Goal: Information Seeking & Learning: Learn about a topic

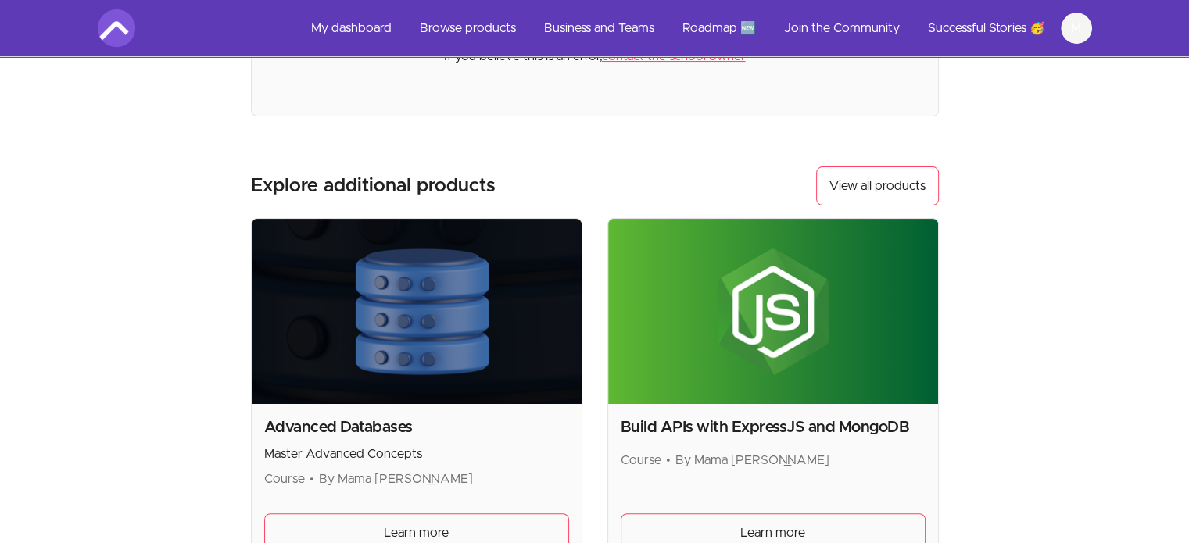
scroll to position [235, 0]
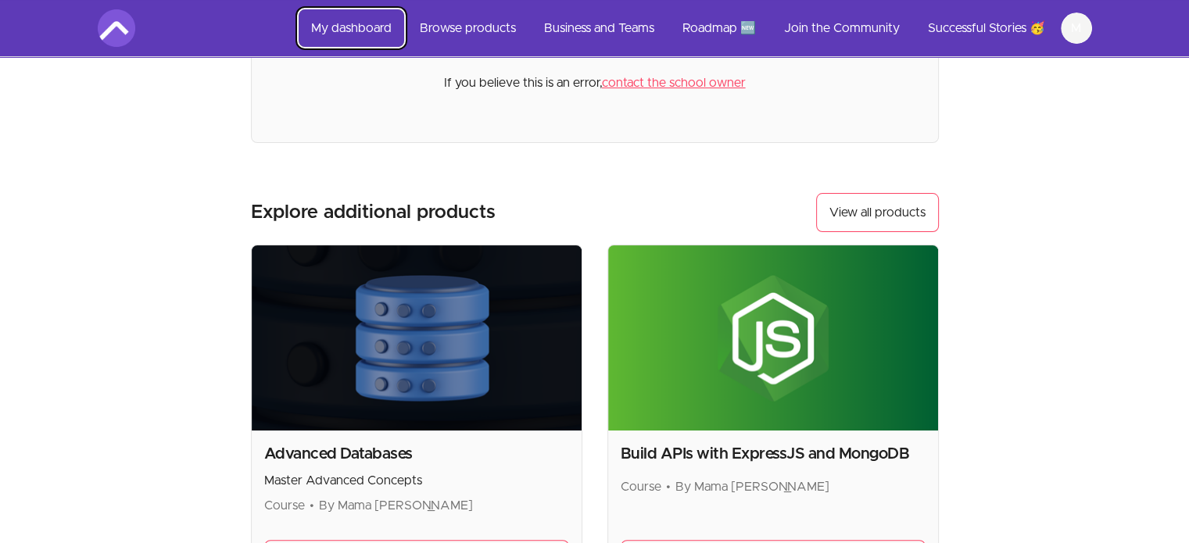
click at [352, 27] on link "My dashboard" at bounding box center [352, 28] width 106 height 38
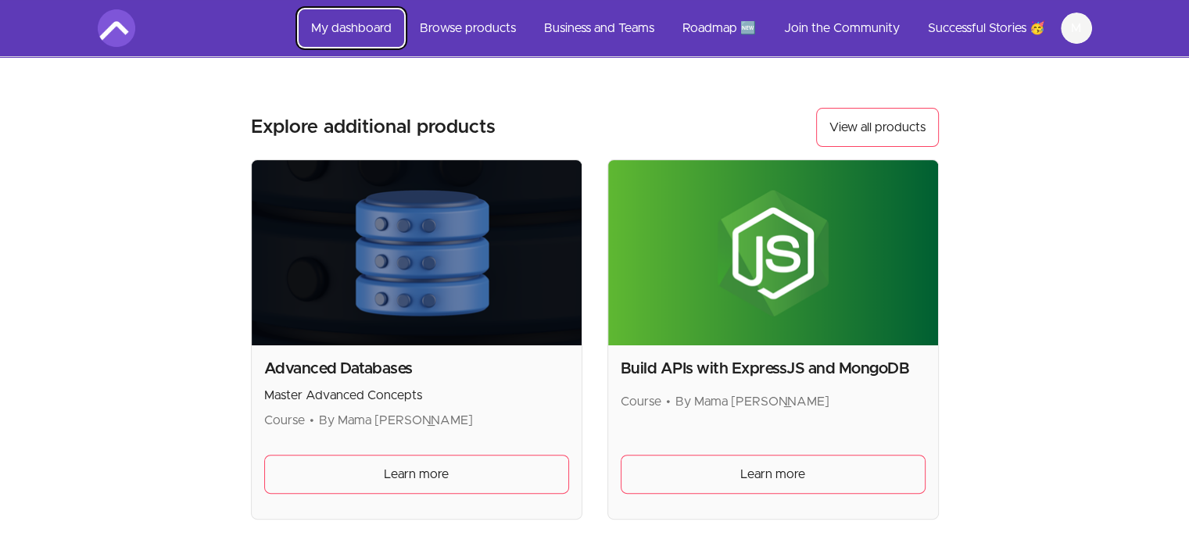
scroll to position [0, 0]
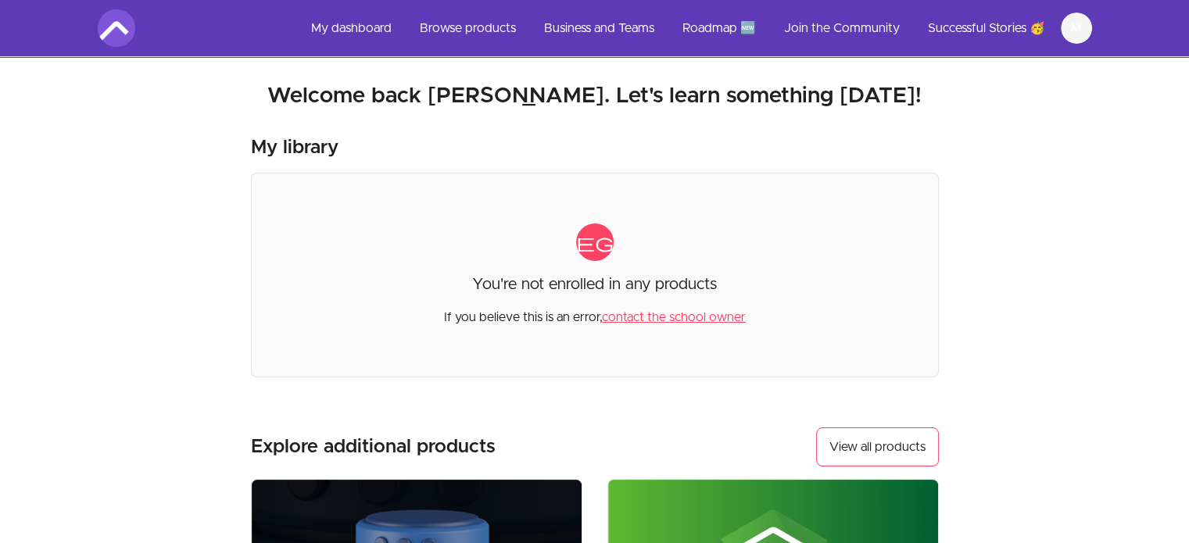
click at [115, 27] on img at bounding box center [117, 28] width 38 height 38
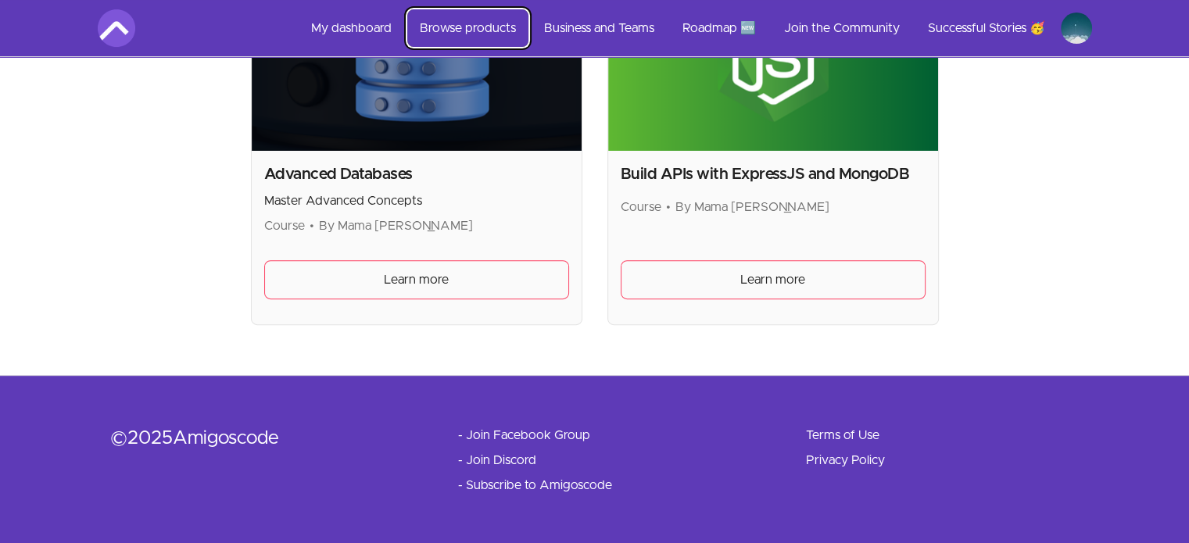
click at [454, 28] on link "Browse products" at bounding box center [467, 28] width 121 height 38
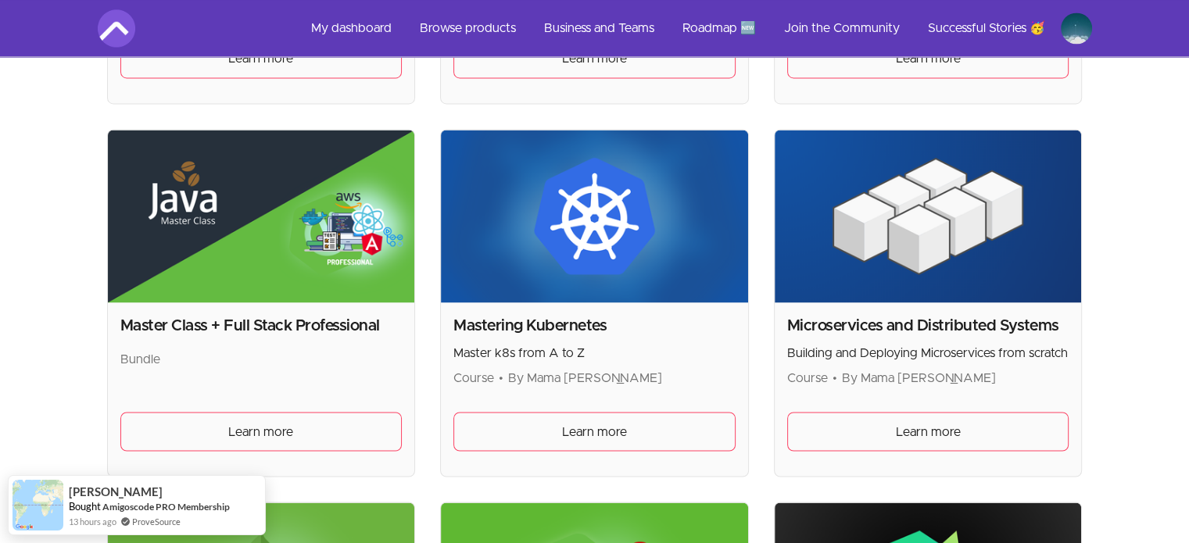
scroll to position [2658, 0]
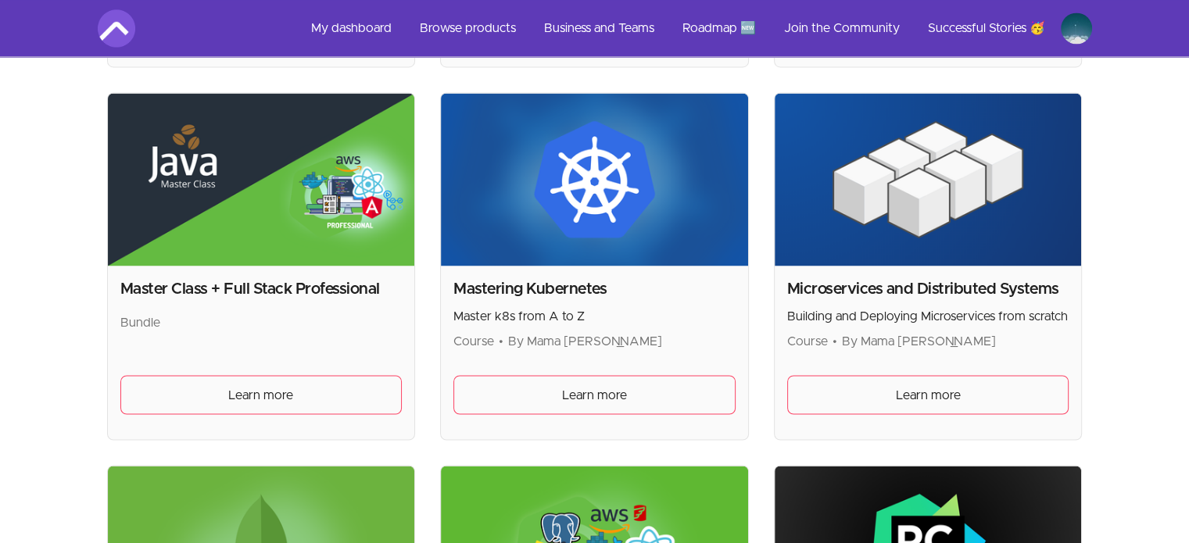
click at [919, 227] on img at bounding box center [928, 179] width 307 height 173
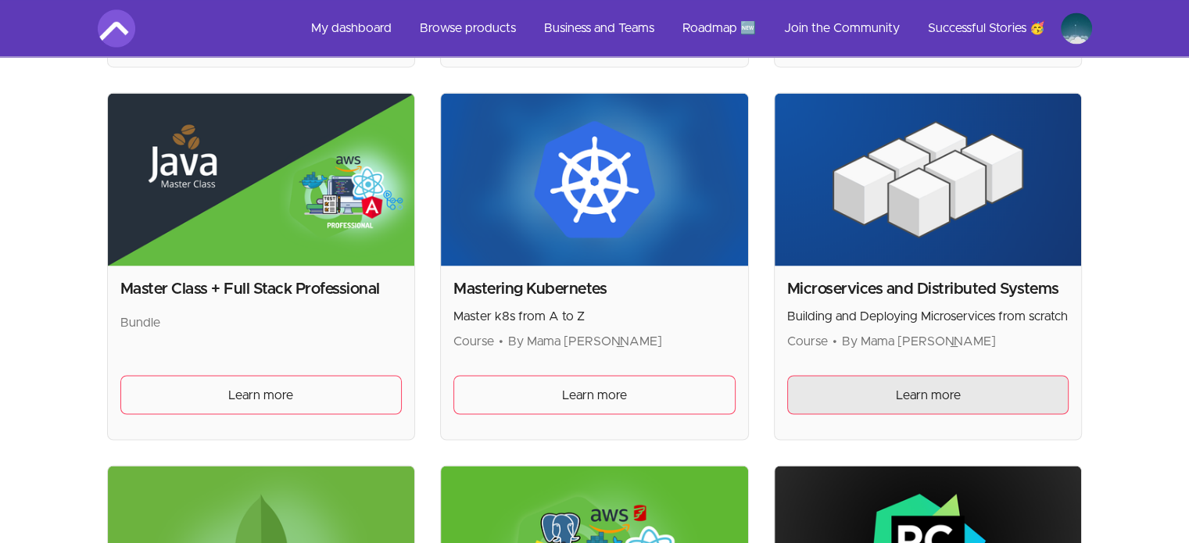
click at [932, 390] on span "Learn more" at bounding box center [928, 394] width 65 height 19
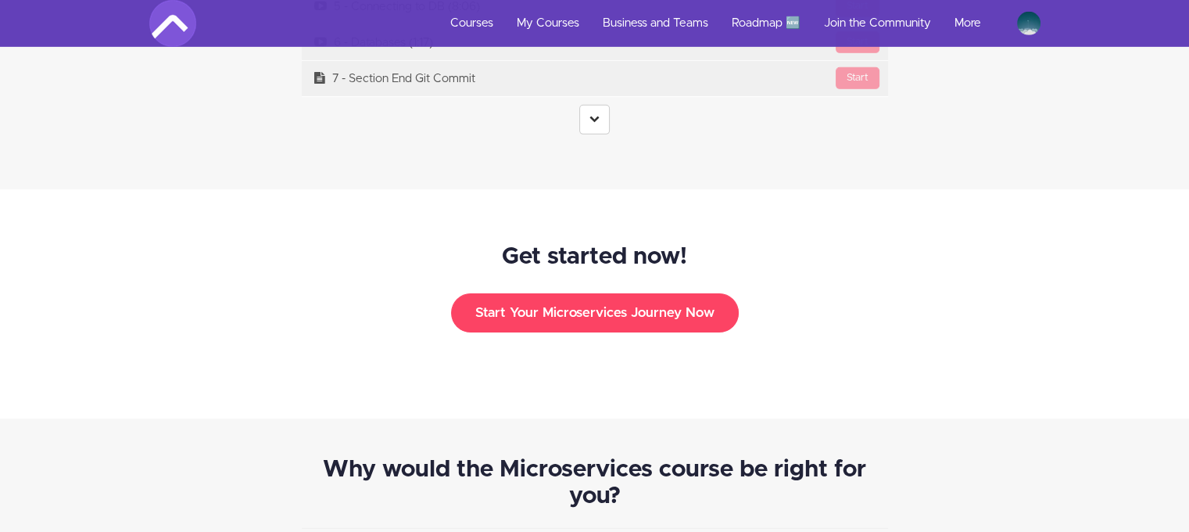
scroll to position [4847, 0]
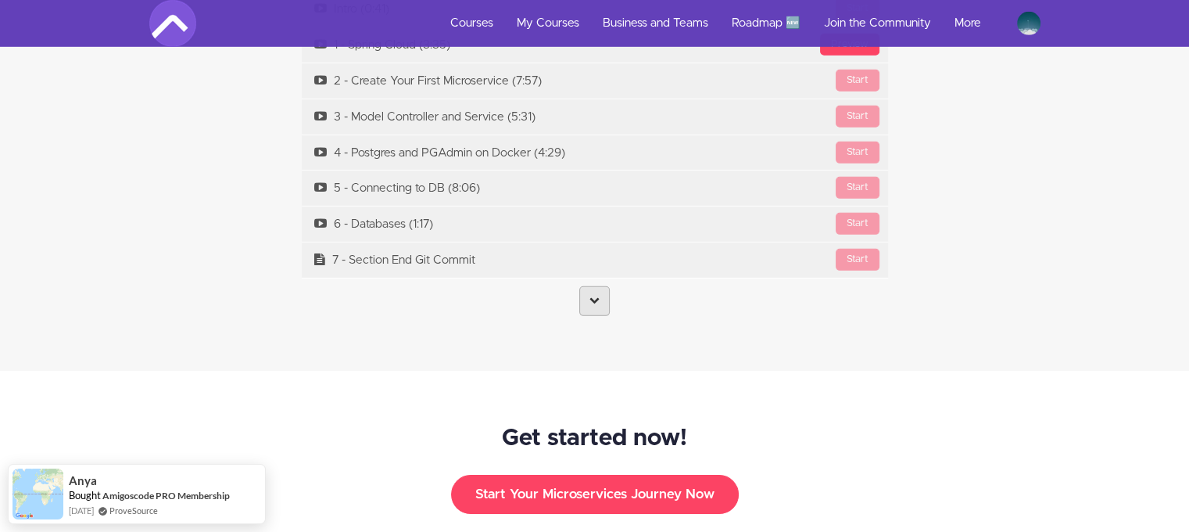
click at [598, 286] on link at bounding box center [594, 301] width 30 height 30
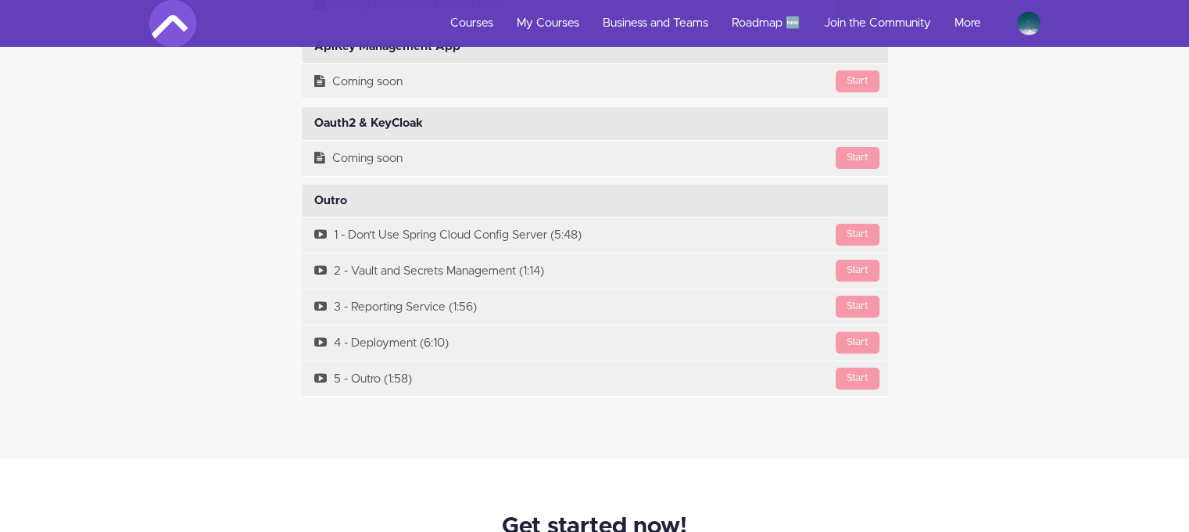
scroll to position [11728, 0]
